Goal: Find specific page/section: Find specific page/section

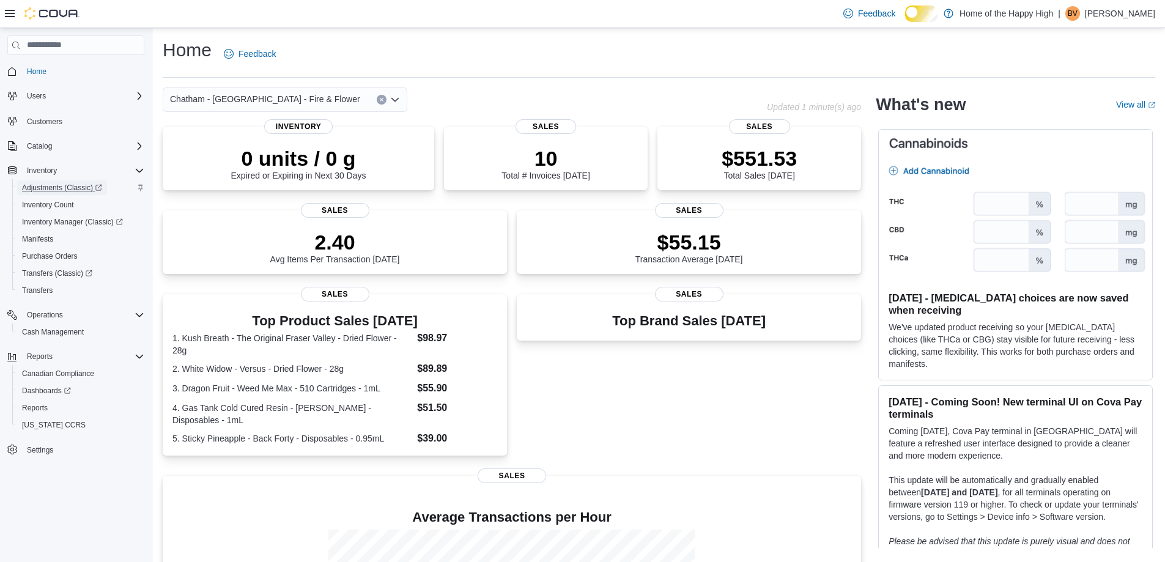
click at [66, 188] on span "Adjustments (Classic)" at bounding box center [62, 188] width 80 height 10
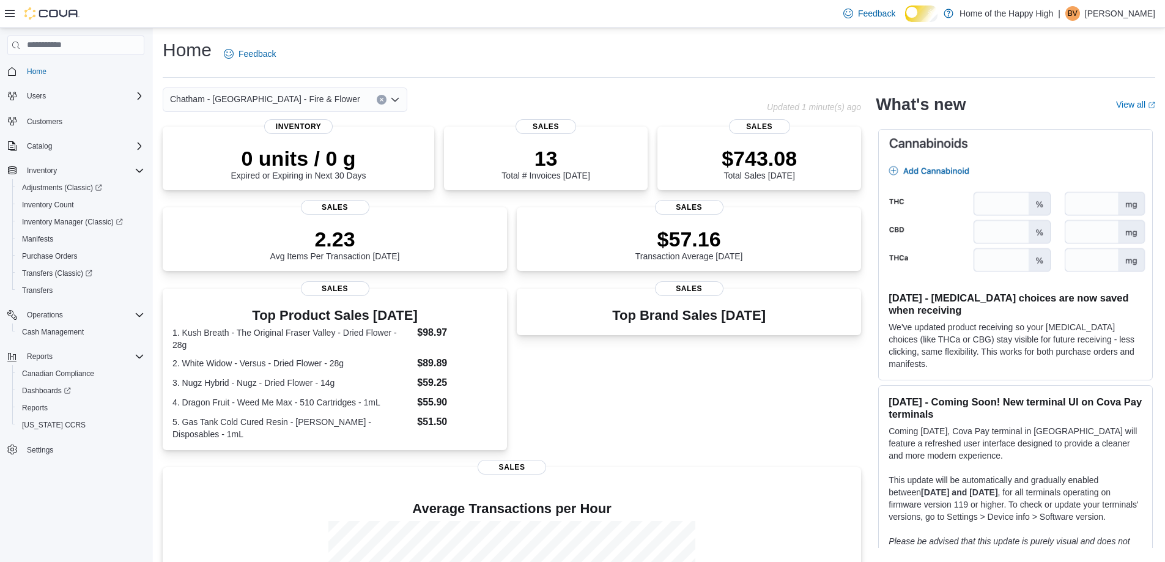
click at [617, 453] on div "Top Brand Sales Today Sales" at bounding box center [689, 371] width 344 height 164
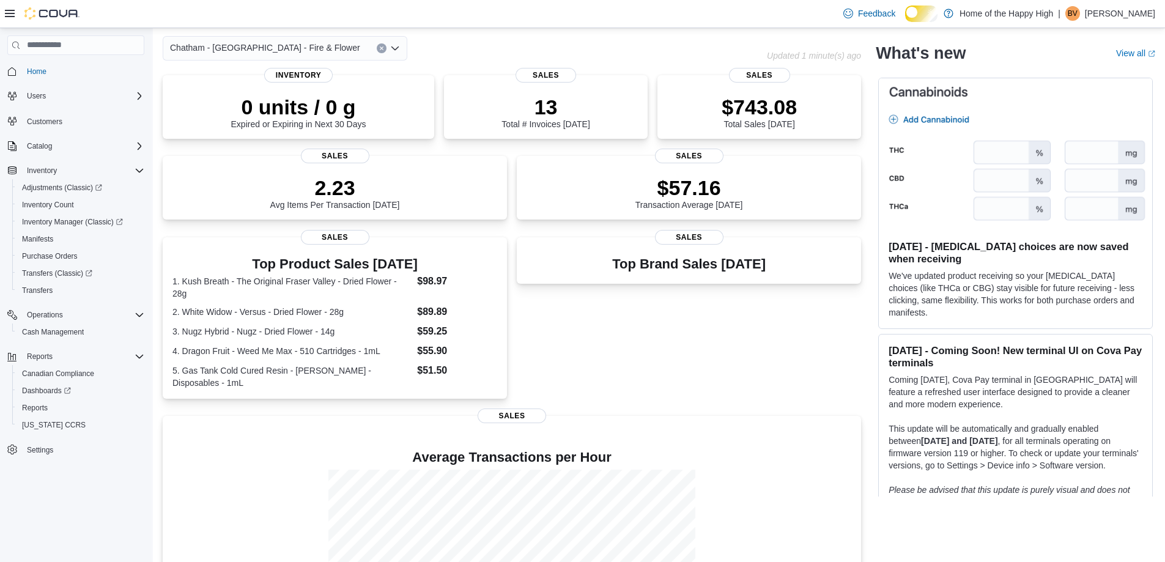
scroll to position [229, 0]
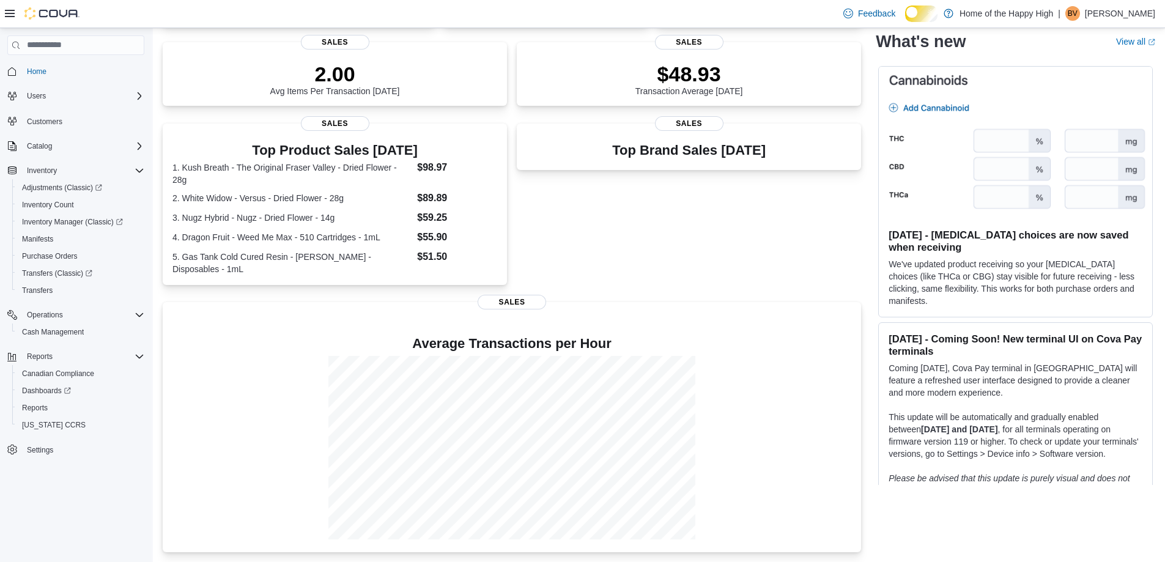
click at [547, 236] on div "Top Brand Sales Today Sales" at bounding box center [689, 206] width 344 height 164
